Goal: Check status: Check status

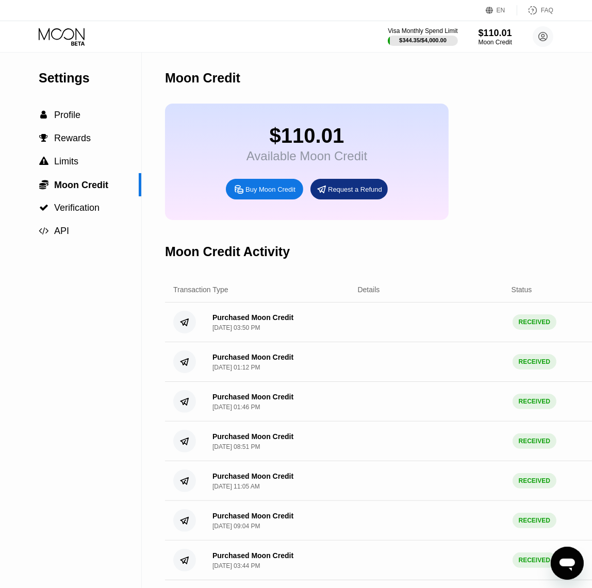
click at [82, 26] on div "Visa Monthly Spend Limit $344.35 / $4,000.00 $110.01 Moon Credit [EMAIL_ADDRESS…" at bounding box center [296, 36] width 592 height 31
click at [73, 36] on icon at bounding box center [62, 34] width 46 height 12
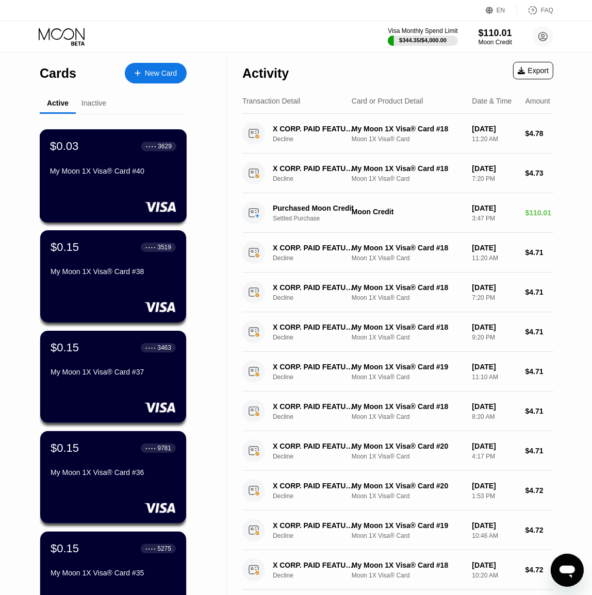
click at [114, 174] on div "My Moon 1X Visa® Card #40" at bounding box center [113, 171] width 126 height 8
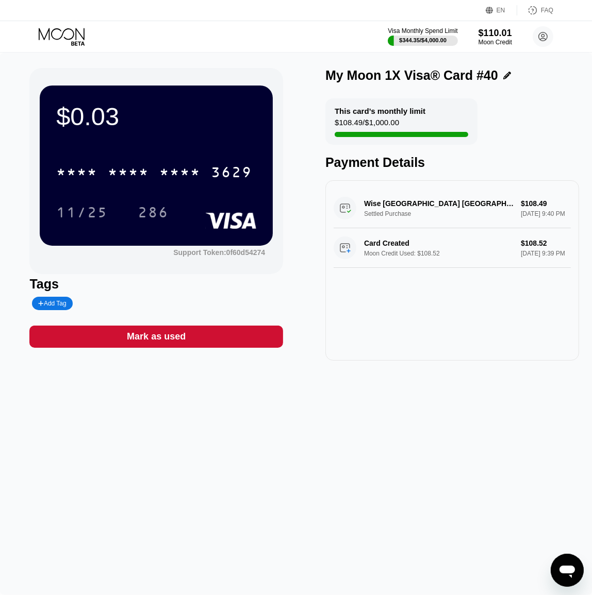
click at [370, 118] on div "This card’s monthly limit $108.49 / $1,000.00" at bounding box center [401, 121] width 152 height 46
click at [373, 111] on div "This card’s monthly limit" at bounding box center [379, 111] width 91 height 9
click at [373, 124] on div "$108.49 / $1,000.00" at bounding box center [366, 125] width 64 height 14
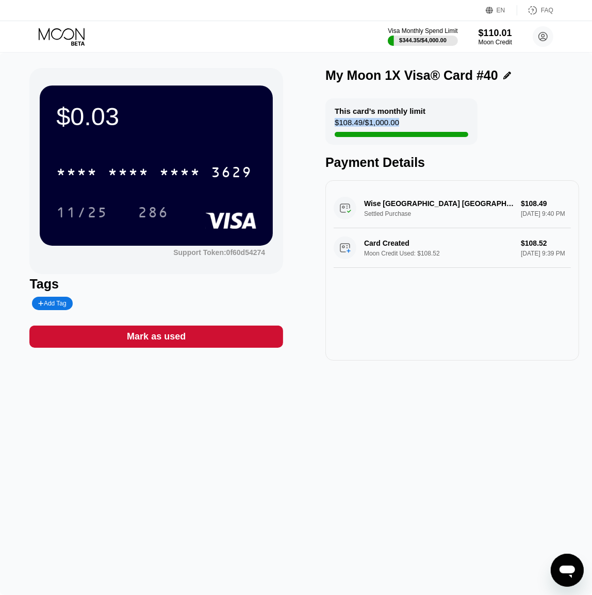
click at [373, 124] on div "$108.49 / $1,000.00" at bounding box center [366, 125] width 64 height 14
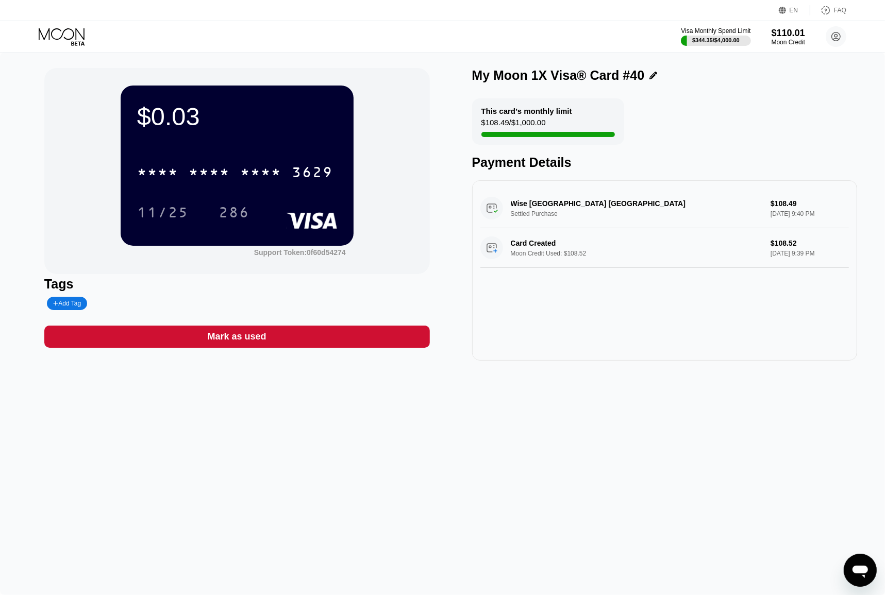
click at [75, 36] on icon at bounding box center [63, 37] width 48 height 18
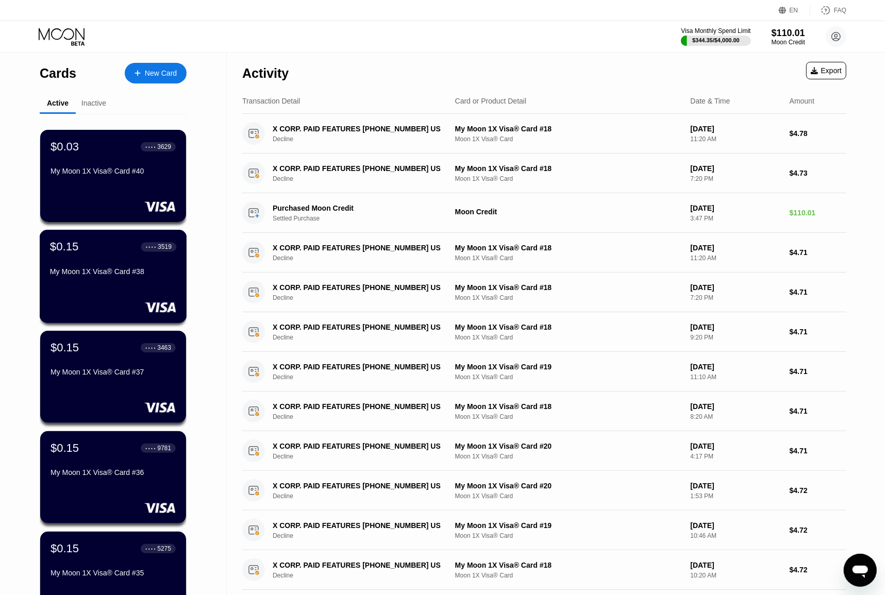
click at [131, 276] on div "My Moon 1X Visa® Card #38" at bounding box center [113, 271] width 126 height 8
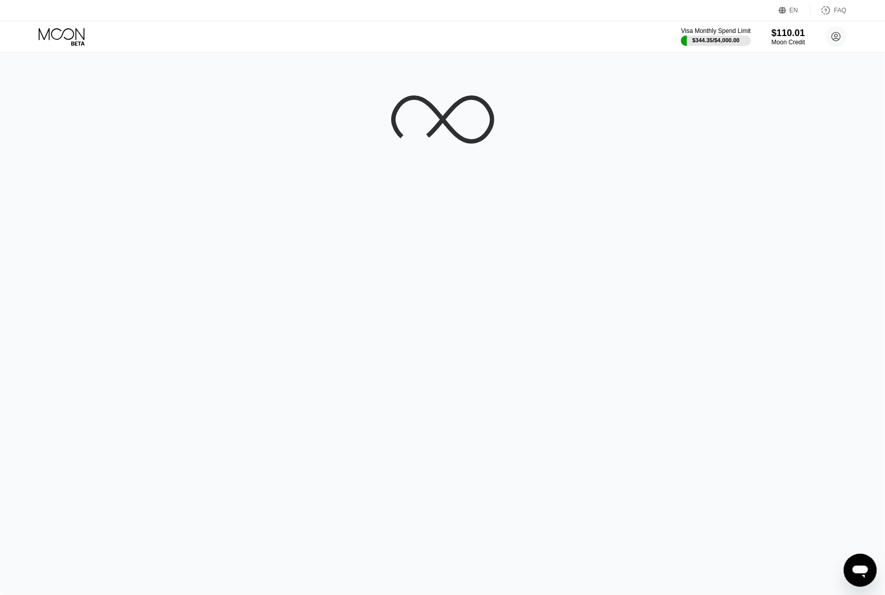
drag, startPoint x: 170, startPoint y: 221, endPoint x: 156, endPoint y: 228, distance: 16.1
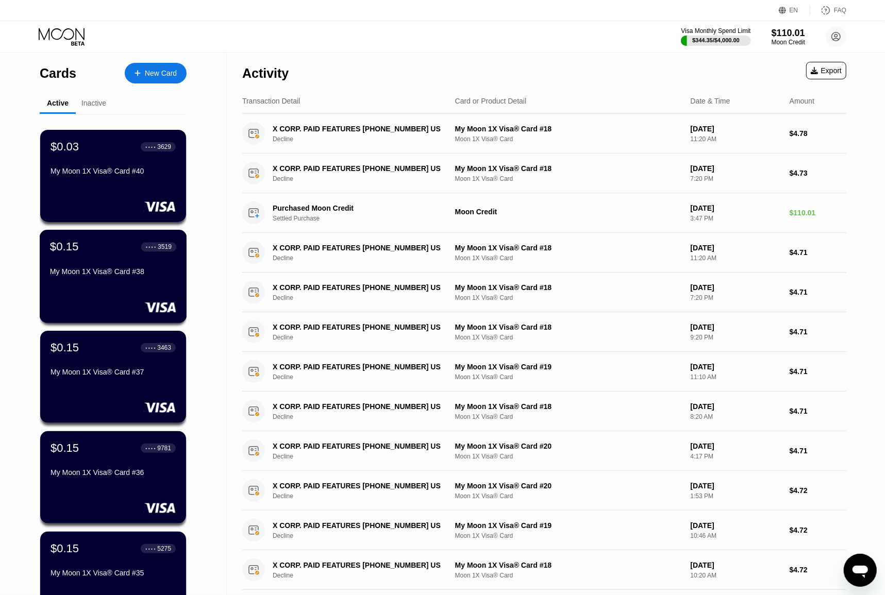
drag, startPoint x: 120, startPoint y: 270, endPoint x: 30, endPoint y: 187, distance: 122.2
click at [26, 181] on div "Cards New Card Active Inactive $0.03 ● ● ● ● 3629 My Moon 1X Visa® Card #40 $0.…" at bounding box center [113, 366] width 227 height 627
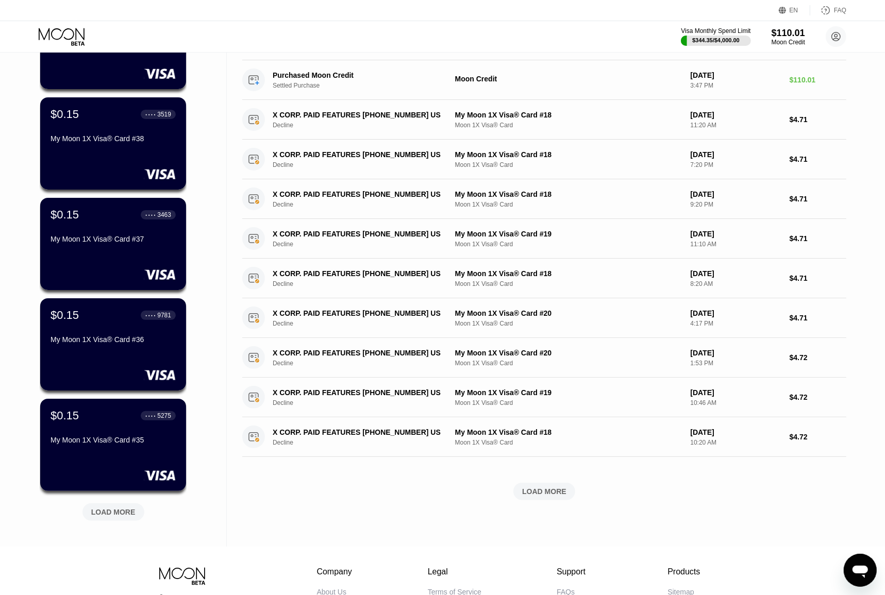
scroll to position [243, 0]
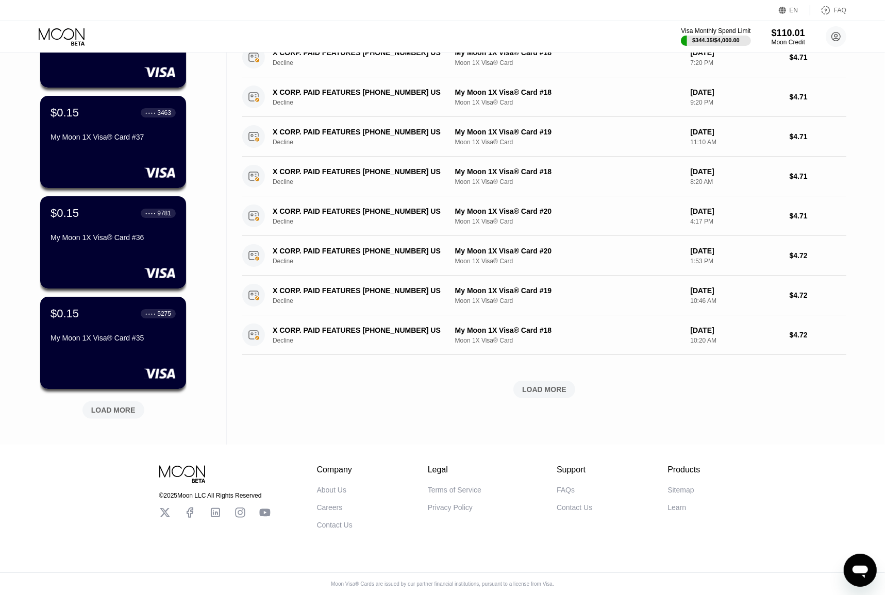
drag, startPoint x: 216, startPoint y: 189, endPoint x: 232, endPoint y: 359, distance: 170.9
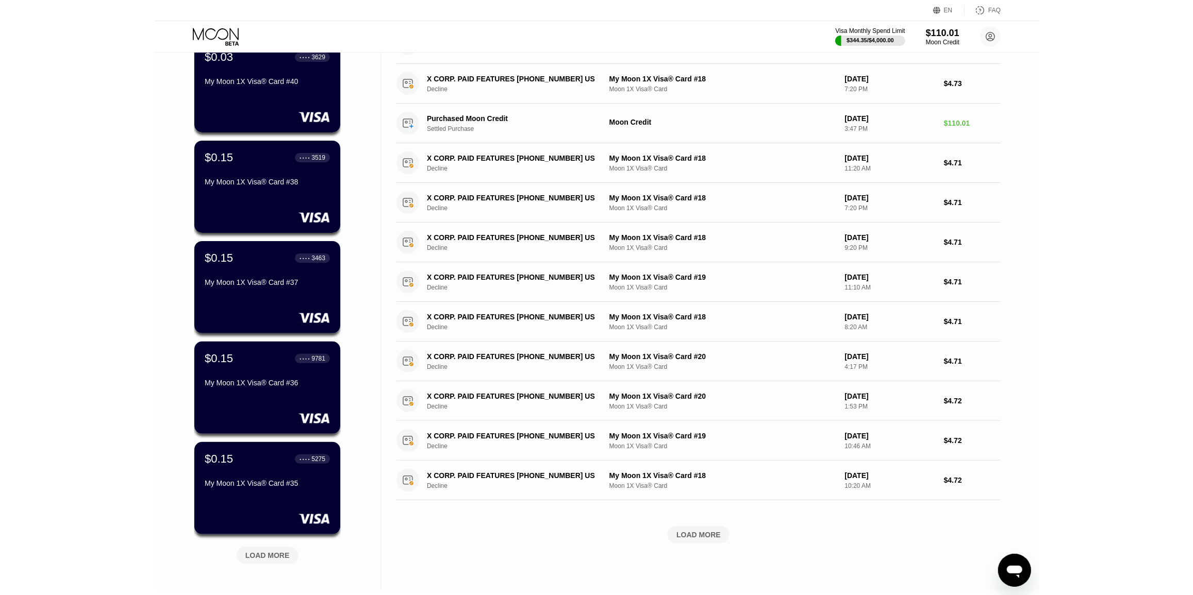
scroll to position [0, 0]
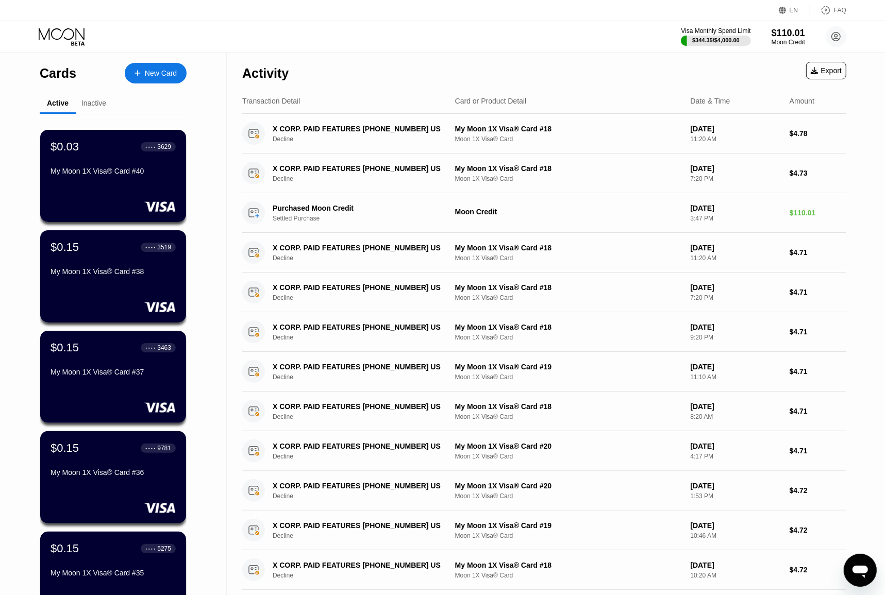
drag, startPoint x: 222, startPoint y: 187, endPoint x: 220, endPoint y: 73, distance: 114.4
click at [121, 153] on div "$0.03 ● ● ● ● 3629" at bounding box center [113, 146] width 126 height 13
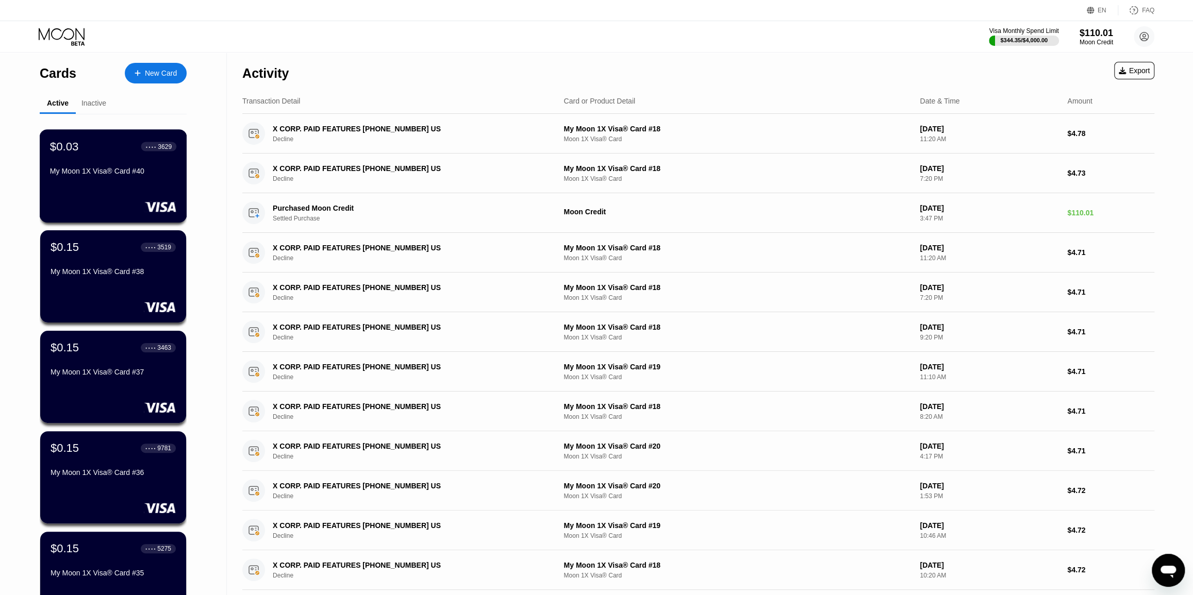
click at [122, 171] on div "My Moon 1X Visa® Card #40" at bounding box center [113, 171] width 126 height 8
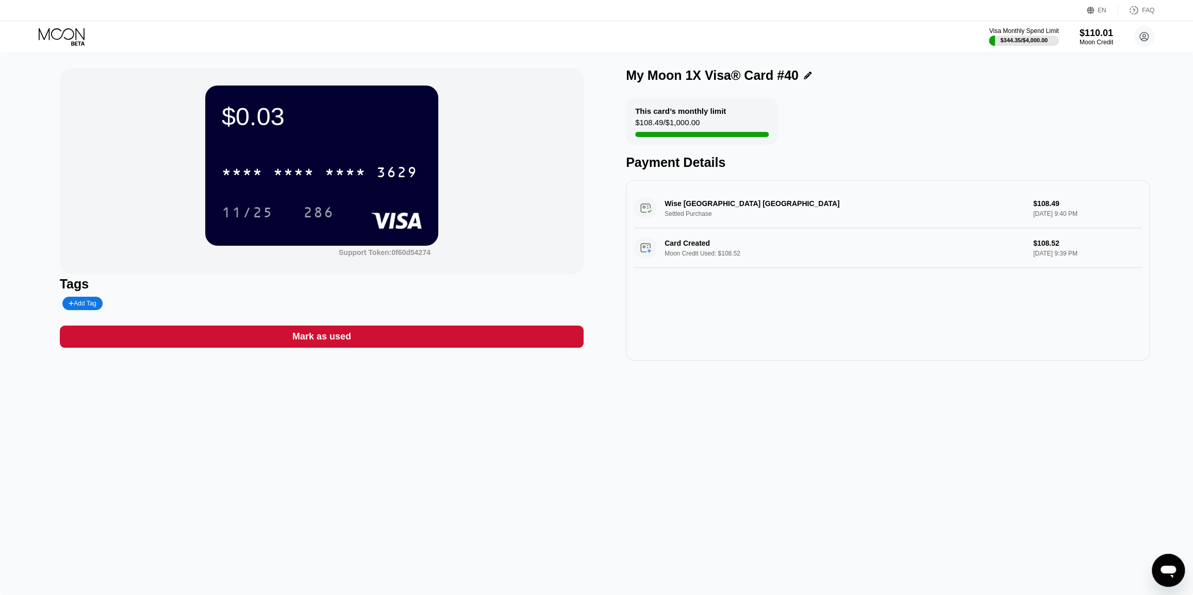
drag, startPoint x: 123, startPoint y: 194, endPoint x: 115, endPoint y: 197, distance: 8.3
